Goal: Transaction & Acquisition: Download file/media

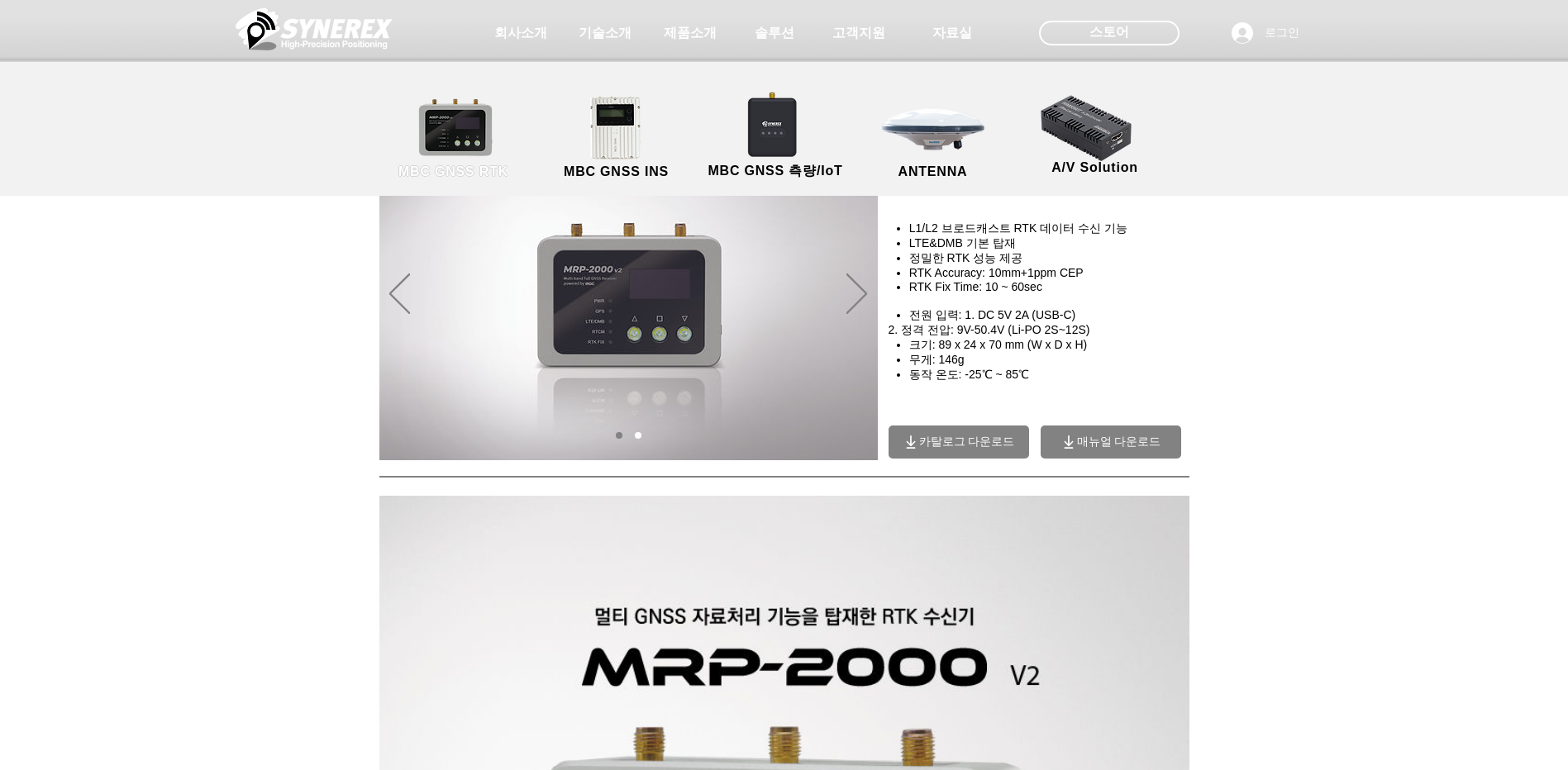
click at [441, 149] on link "MBC GNSS RTK" at bounding box center [453, 139] width 149 height 87
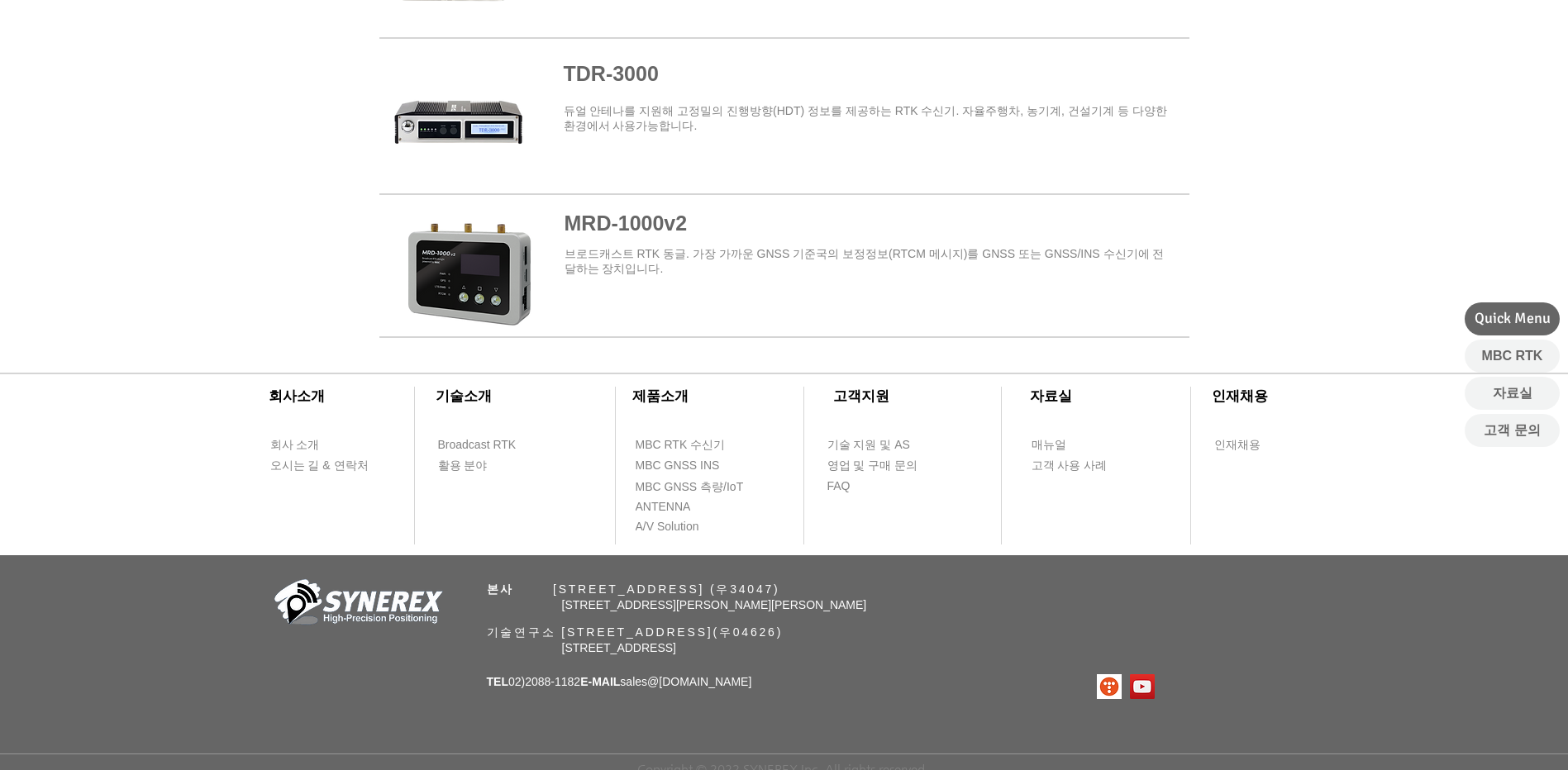
scroll to position [2043, 0]
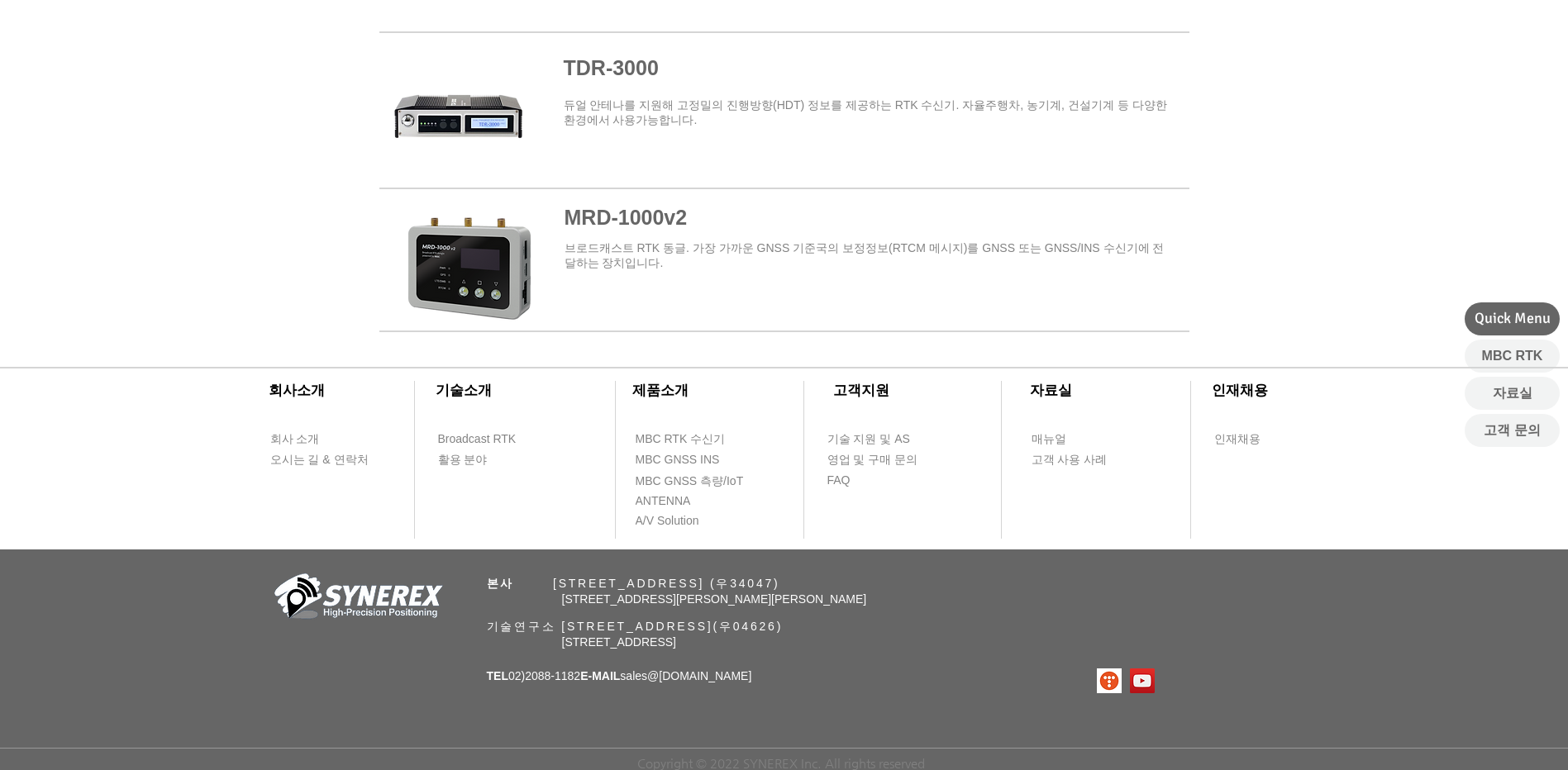
click at [764, 269] on span at bounding box center [784, 264] width 810 height 132
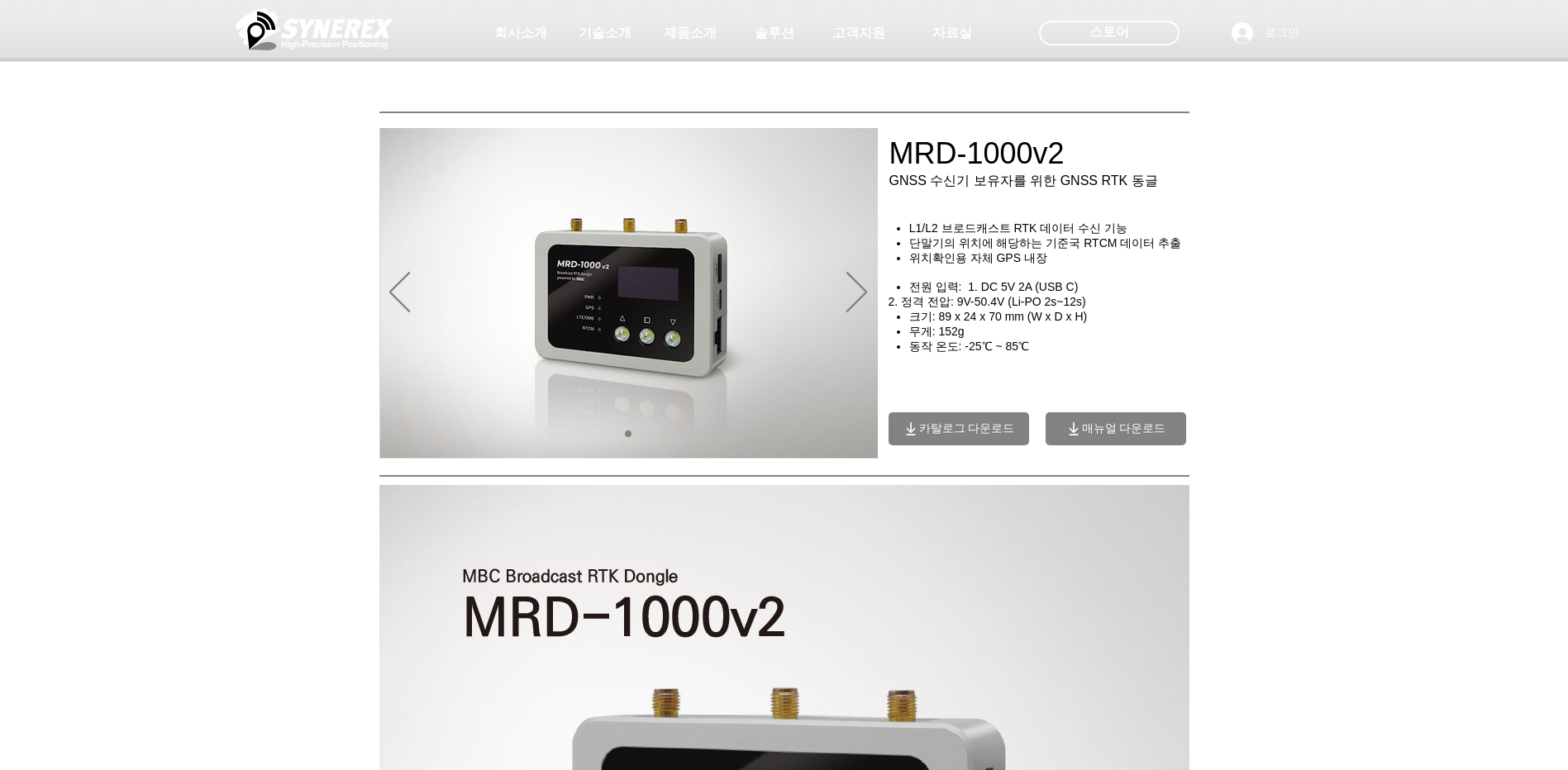
click at [965, 436] on span "카탈로그 다운로드" at bounding box center [967, 428] width 96 height 14
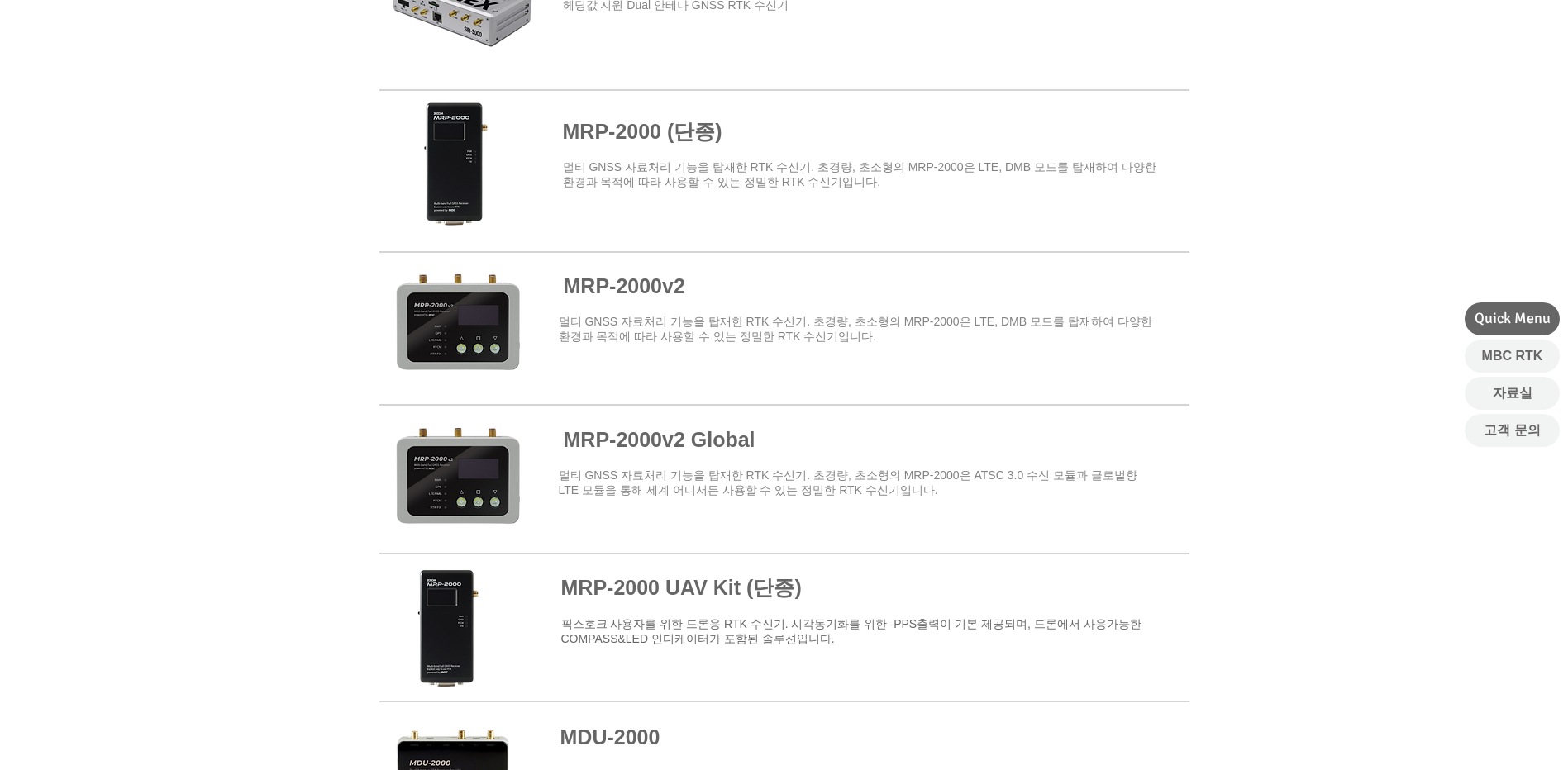
click at [661, 301] on span at bounding box center [784, 326] width 810 height 144
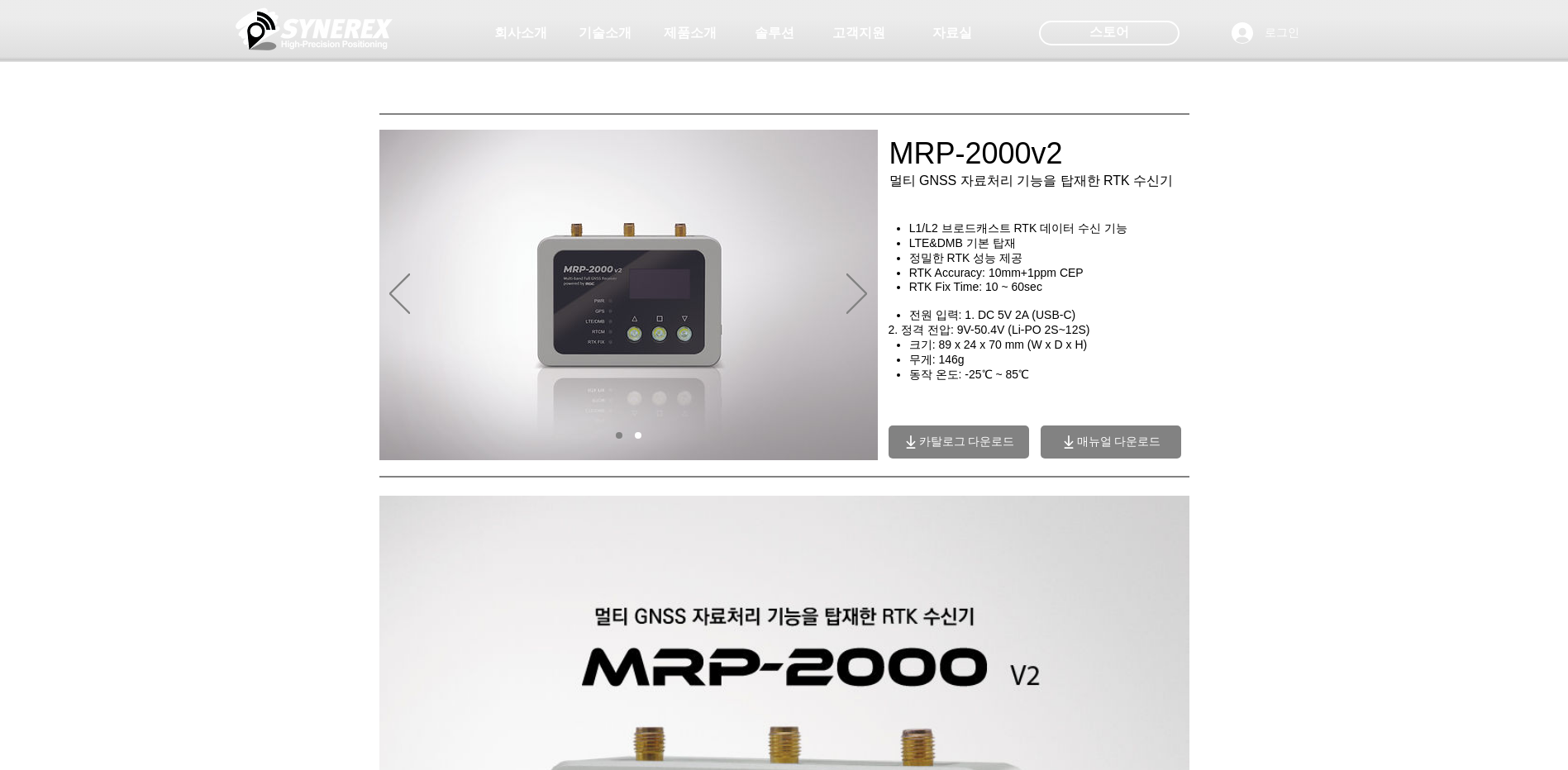
click at [1067, 433] on span "매뉴얼 다운로드" at bounding box center [1111, 442] width 141 height 33
click at [967, 434] on span "카탈로그 다운로드" at bounding box center [959, 442] width 141 height 33
